Goal: Task Accomplishment & Management: Manage account settings

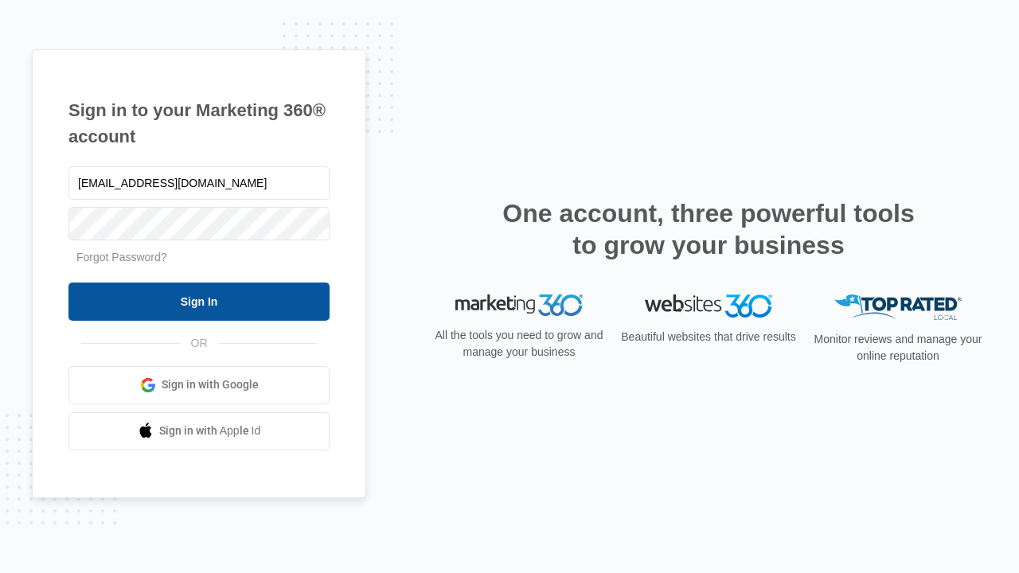
click at [199, 301] on input "Sign In" at bounding box center [198, 302] width 261 height 38
